Goal: Information Seeking & Learning: Find specific fact

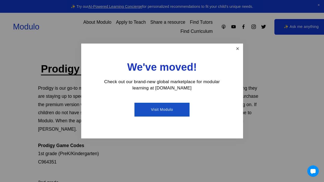
click at [238, 49] on link "Close" at bounding box center [237, 48] width 9 height 9
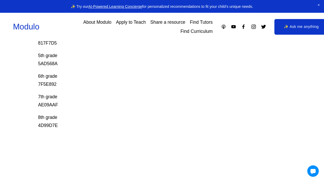
scroll to position [189, 0]
drag, startPoint x: 40, startPoint y: 84, endPoint x: 61, endPoint y: 87, distance: 21.6
click at [61, 87] on p "6th grade 7F5E892" at bounding box center [149, 81] width 223 height 16
drag, startPoint x: 38, startPoint y: 84, endPoint x: 74, endPoint y: 84, distance: 36.6
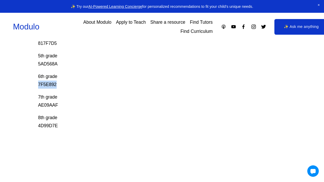
click at [74, 84] on p "6th grade 7F5E892" at bounding box center [149, 81] width 223 height 16
drag, startPoint x: 38, startPoint y: 64, endPoint x: 75, endPoint y: 62, distance: 36.6
click at [75, 62] on p "5th grade 5AD568A" at bounding box center [149, 60] width 223 height 16
copy p "5AD568A"
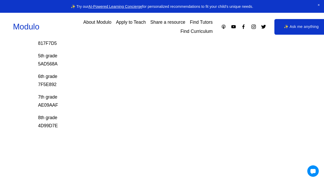
click at [38, 84] on div "Prodigy Game Codes Prodigy is our go-to mastery- based tool to give kids lots o…" at bounding box center [162, 20] width 324 height 295
drag, startPoint x: 38, startPoint y: 84, endPoint x: 61, endPoint y: 86, distance: 22.6
click at [61, 86] on p "6th grade 7F5E892" at bounding box center [149, 81] width 223 height 16
copy p "7F5E892"
click at [61, 86] on p "6th grade 7F5E892" at bounding box center [149, 81] width 223 height 16
